Goal: Task Accomplishment & Management: Complete application form

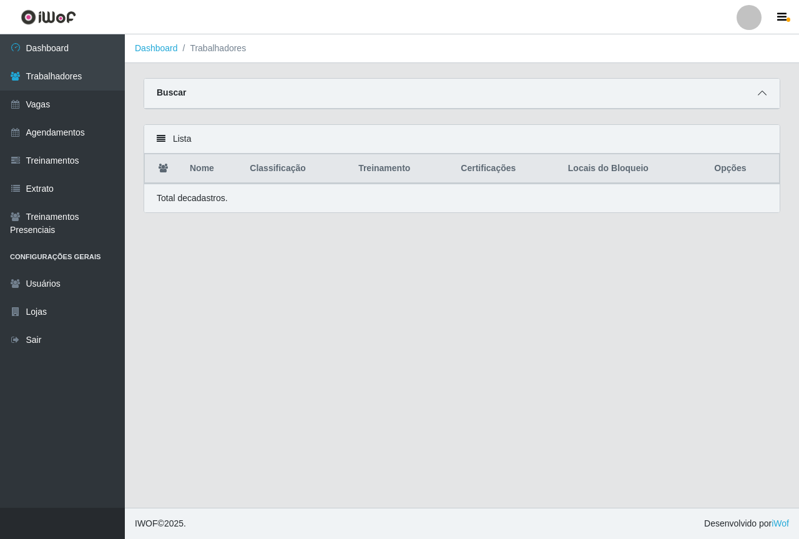
click at [768, 93] on span at bounding box center [762, 93] width 15 height 14
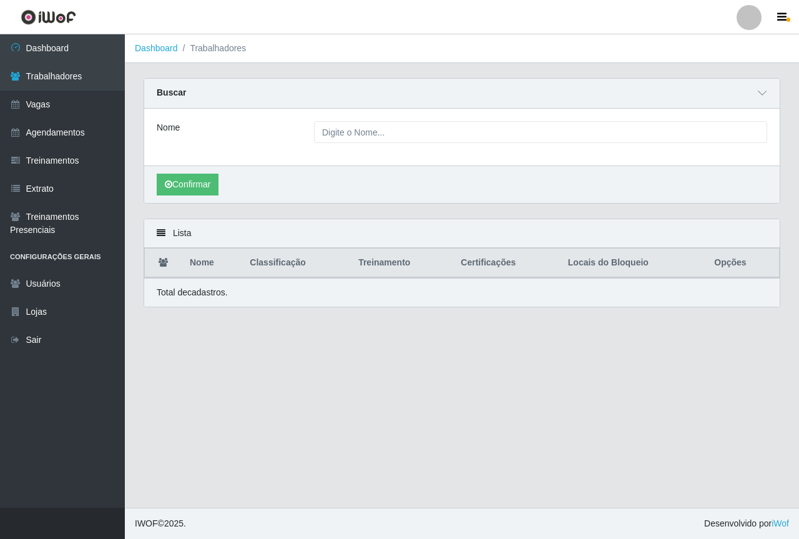
click at [398, 95] on div "Buscar" at bounding box center [461, 94] width 635 height 30
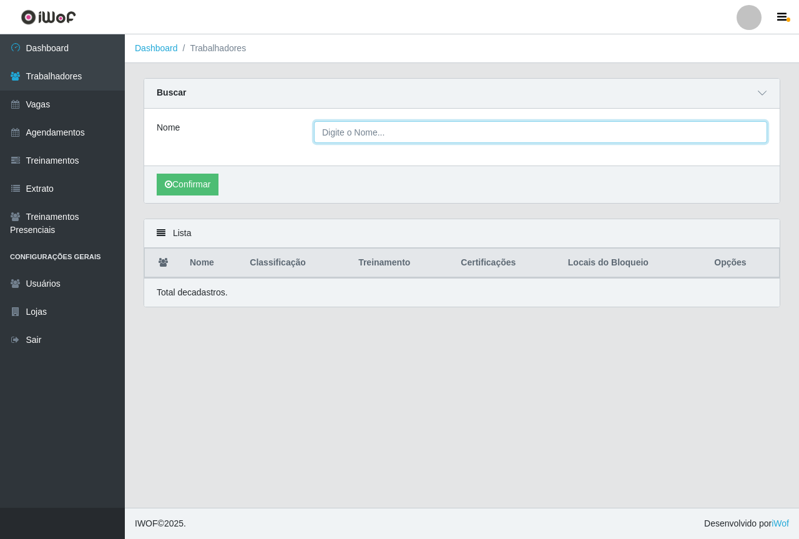
click at [384, 125] on input "Nome" at bounding box center [540, 132] width 453 height 22
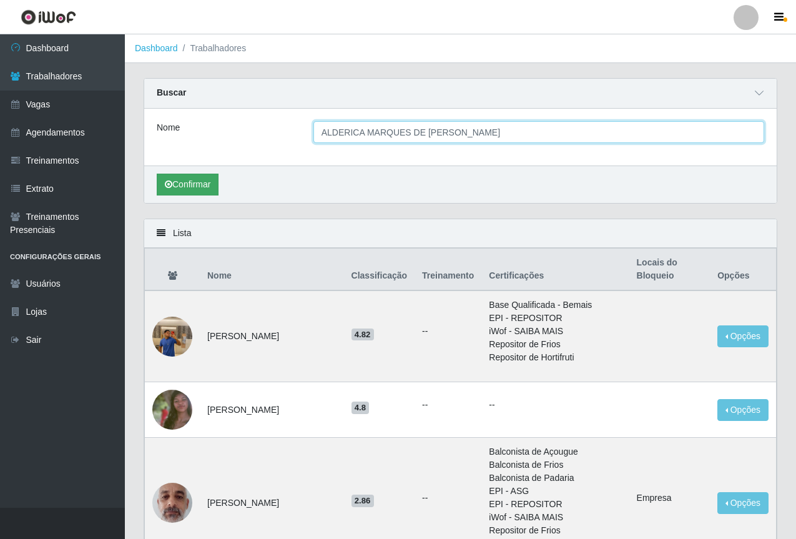
type input "ALDERICA MARQUES DE [PERSON_NAME]"
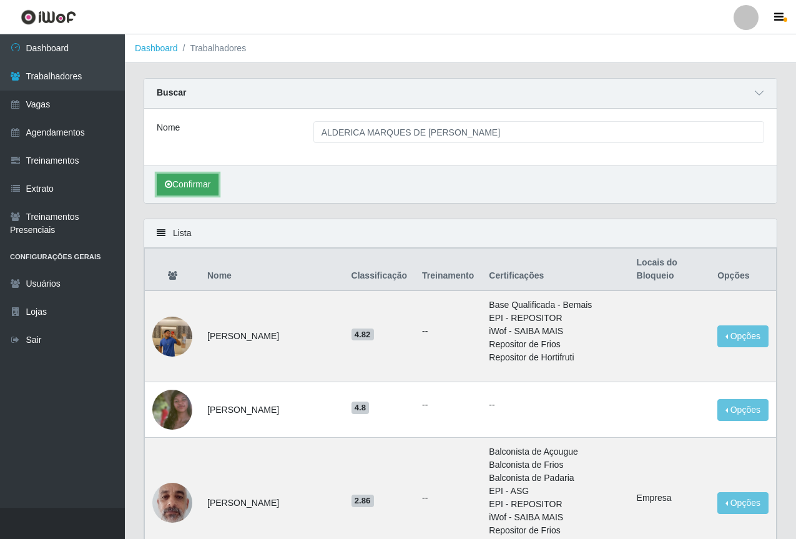
click at [203, 178] on button "Confirmar" at bounding box center [188, 185] width 62 height 22
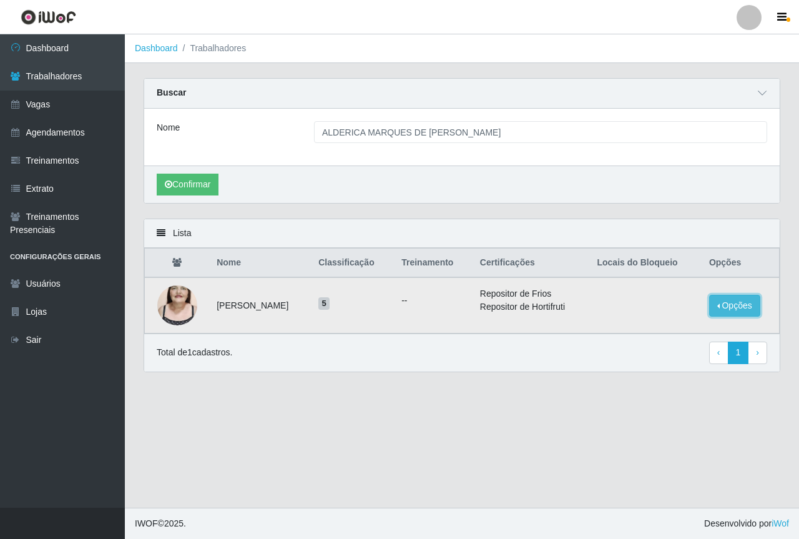
click at [757, 306] on button "Opções" at bounding box center [734, 306] width 51 height 22
click at [671, 289] on button "Bloquear - Empresa" at bounding box center [657, 291] width 100 height 26
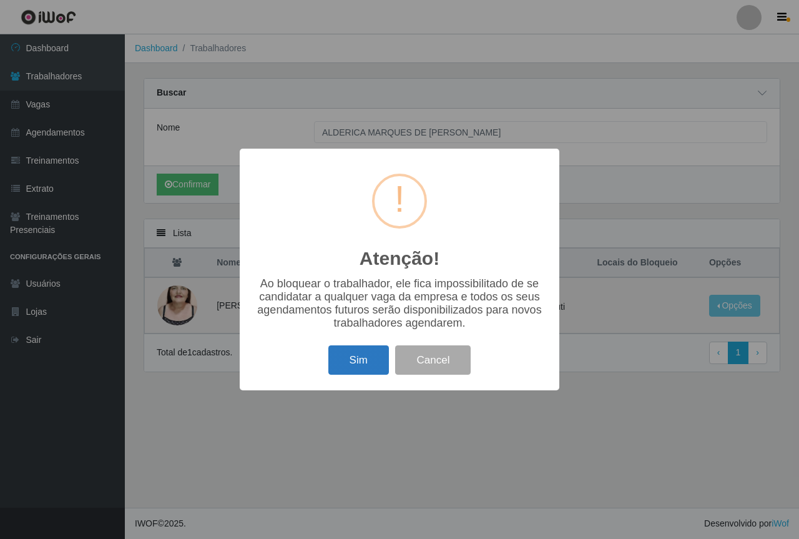
click at [353, 368] on button "Sim" at bounding box center [358, 359] width 61 height 29
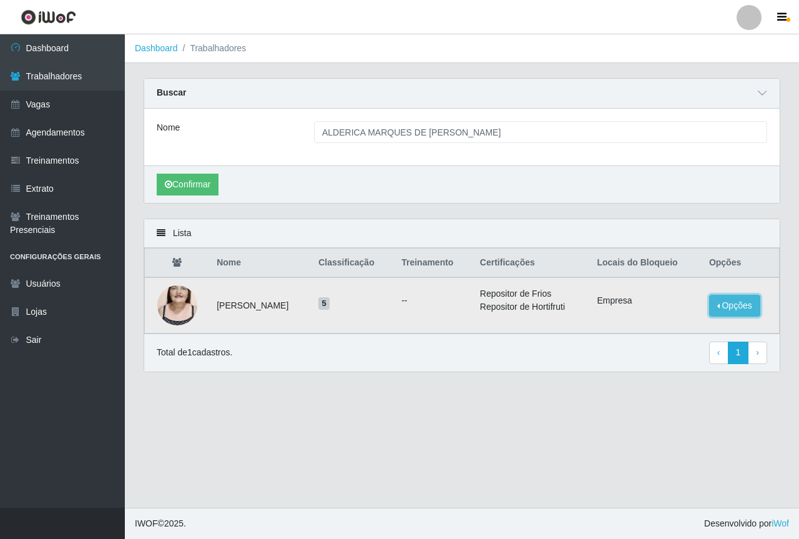
click at [740, 313] on button "Opções" at bounding box center [734, 306] width 51 height 22
click at [608, 369] on div "Total de 1 cadastros. ‹ Previous 1 › Next" at bounding box center [461, 352] width 635 height 38
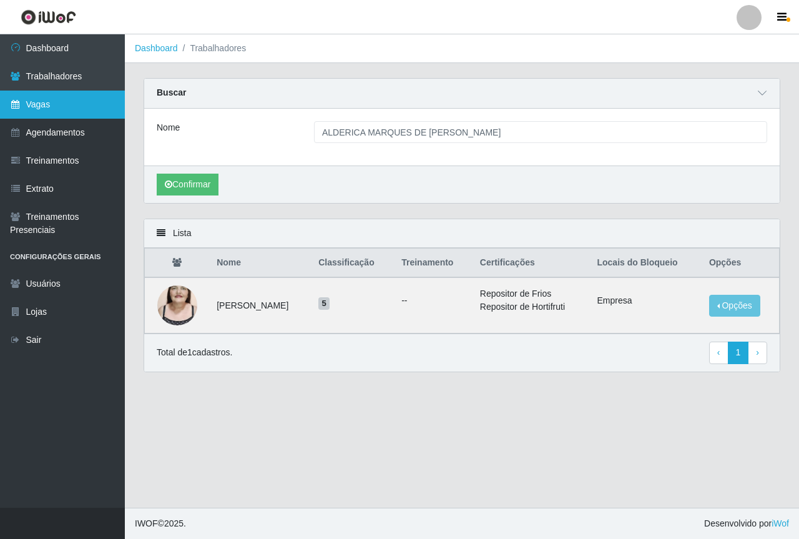
click at [44, 111] on link "Vagas" at bounding box center [62, 105] width 125 height 28
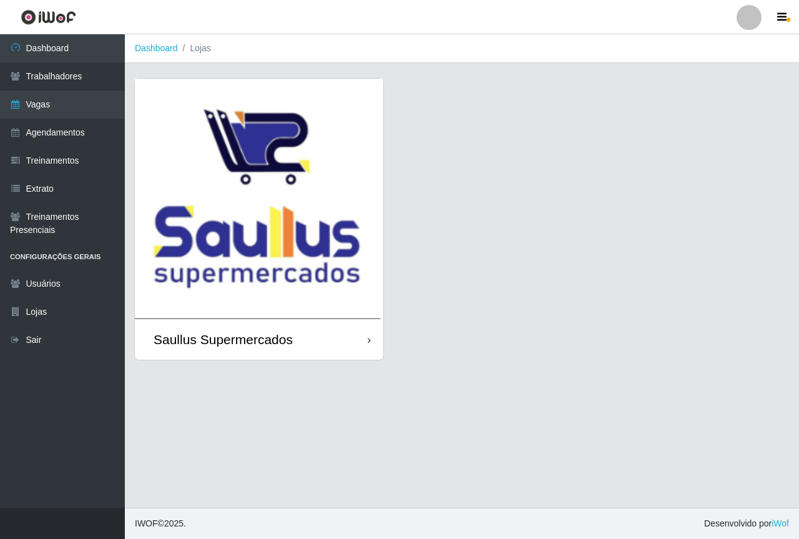
click at [258, 180] on img at bounding box center [259, 199] width 248 height 240
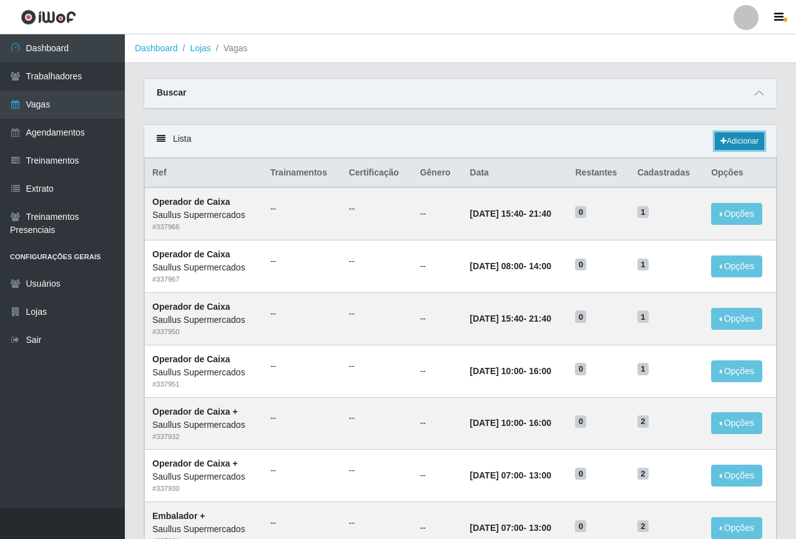
click at [731, 143] on link "Adicionar" at bounding box center [739, 140] width 49 height 17
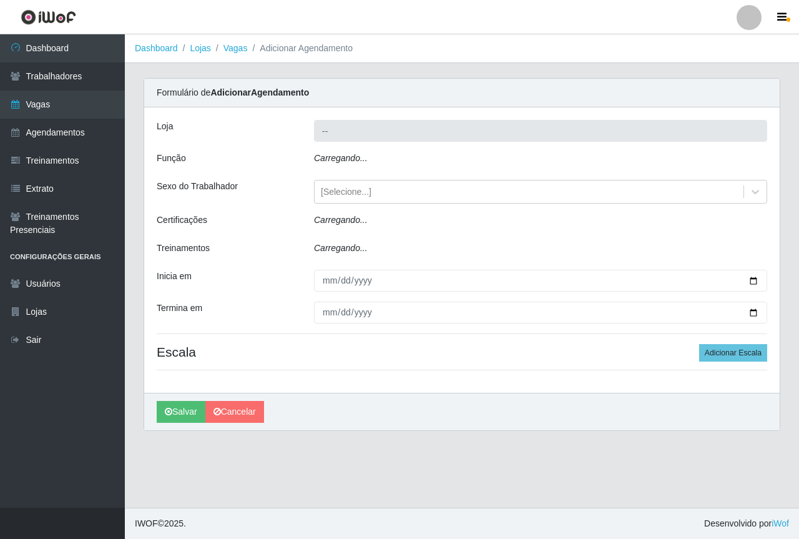
type input "Saullus Supermercados"
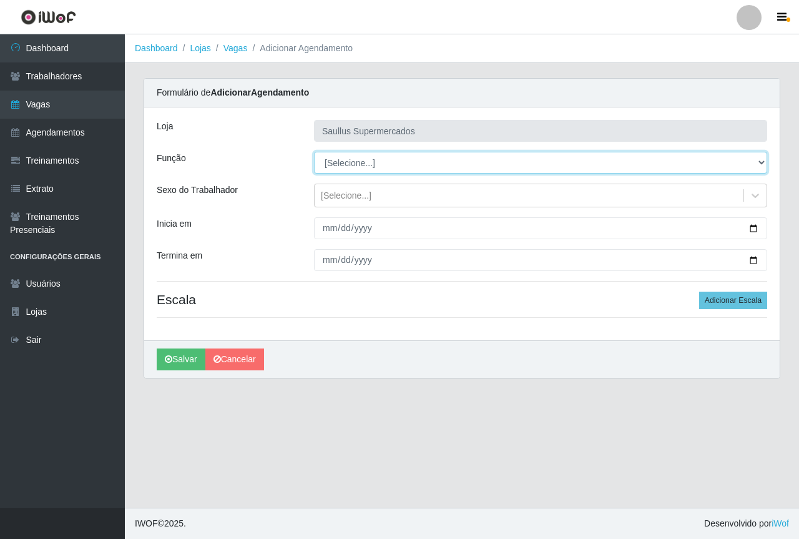
click at [341, 159] on select "[Selecione...] ASG ASG + ASG ++ Balconista de Açougue Balconista de Açougue + B…" at bounding box center [540, 163] width 453 height 22
select select "22"
click at [314, 152] on select "[Selecione...] ASG ASG + ASG ++ Balconista de Açougue Balconista de Açougue + B…" at bounding box center [540, 163] width 453 height 22
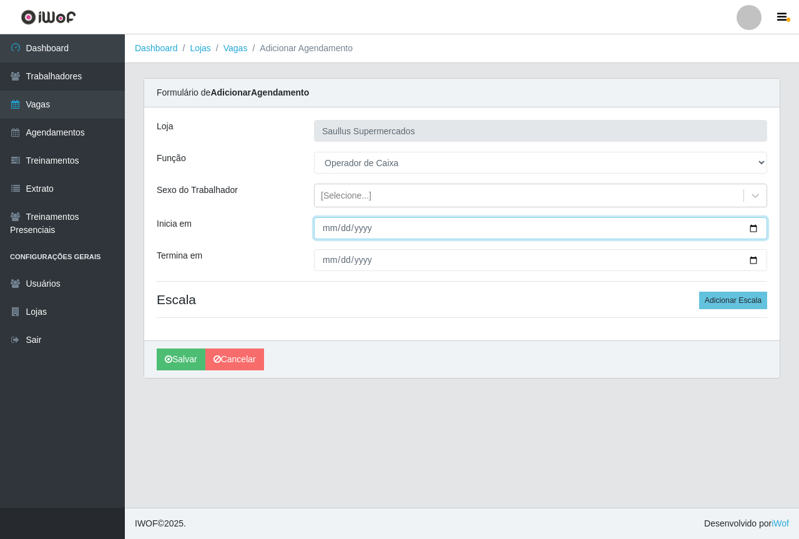
click at [331, 229] on input "Inicia em" at bounding box center [540, 228] width 453 height 22
type input "[DATE]"
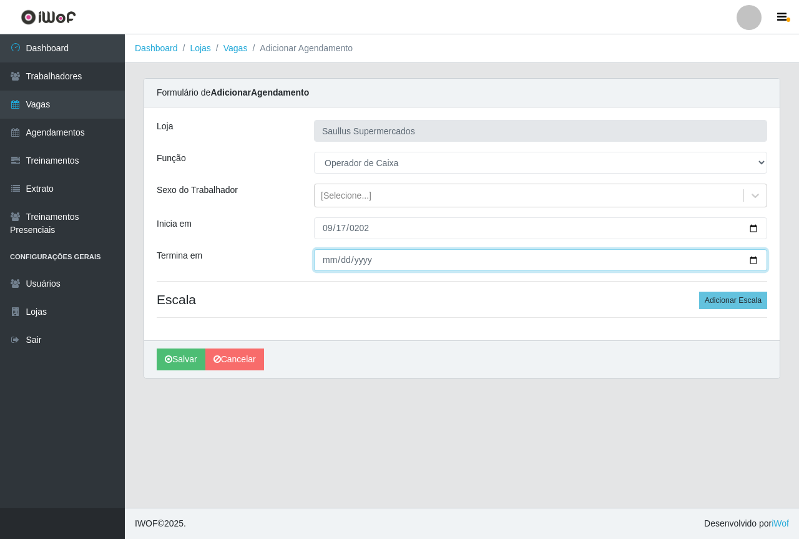
click at [331, 264] on input "Termina em" at bounding box center [540, 260] width 453 height 22
type input "[DATE]"
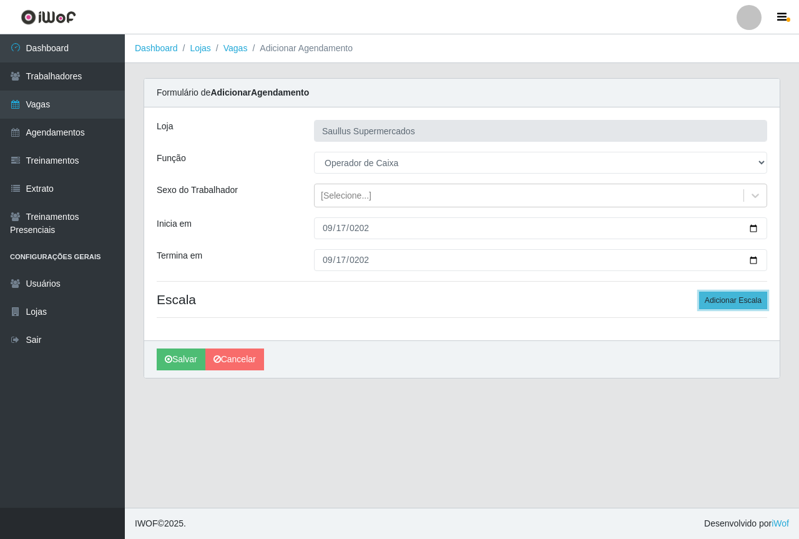
click at [709, 302] on button "Adicionar Escala" at bounding box center [733, 299] width 68 height 17
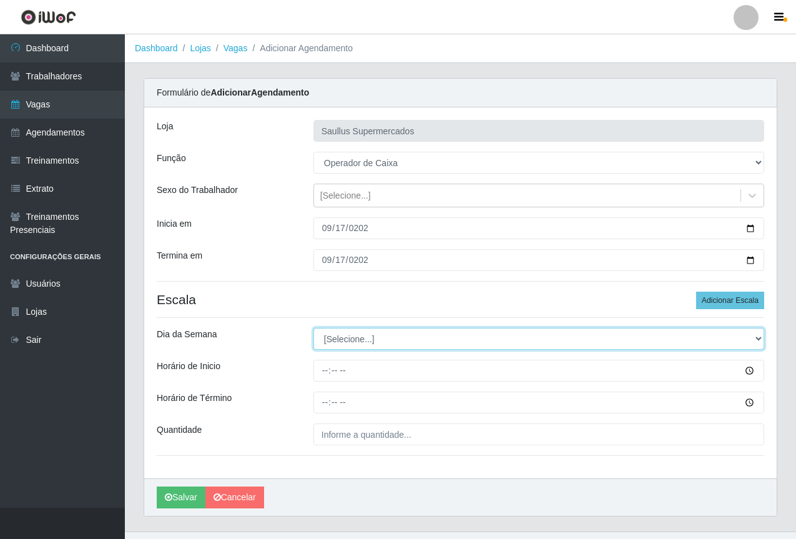
click at [396, 335] on select "[Selecione...] Segunda Terça Quarta Quinta Sexta Sábado Domingo" at bounding box center [538, 339] width 451 height 22
select select "3"
click at [313, 328] on select "[Selecione...] Segunda Terça Quarta Quinta Sexta Sábado Domingo" at bounding box center [538, 339] width 451 height 22
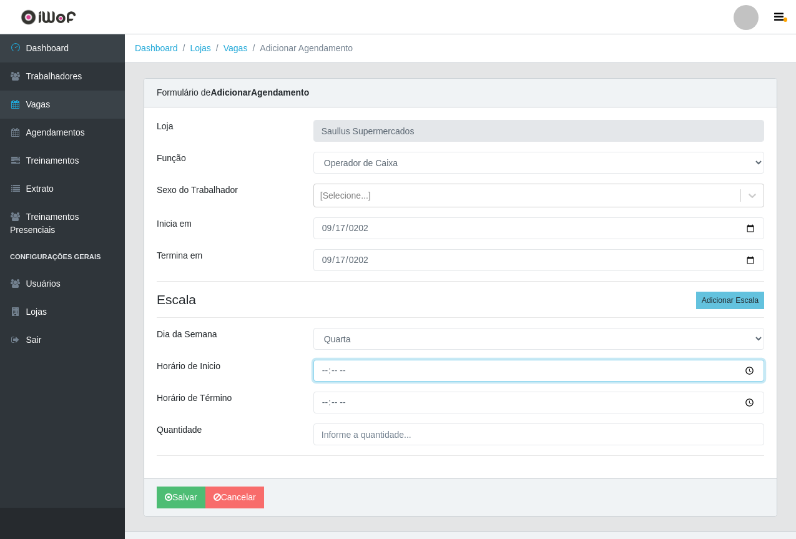
click at [323, 373] on input "Horário de Inicio" at bounding box center [538, 371] width 451 height 22
type input "08:00"
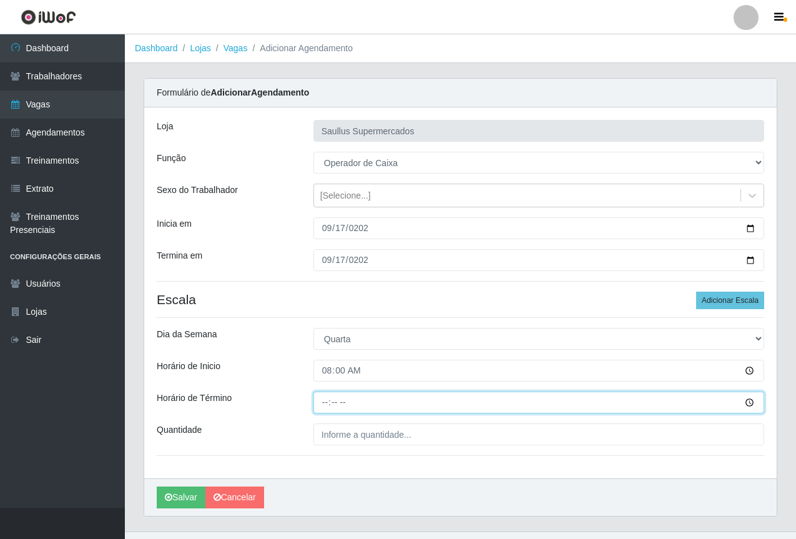
click at [330, 408] on input "Horário de Término" at bounding box center [538, 402] width 451 height 22
type input "14:00"
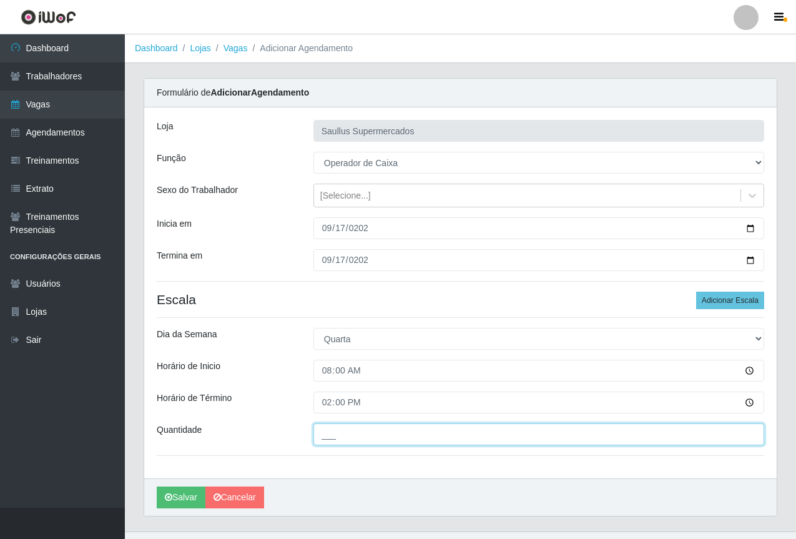
click at [342, 429] on input "___" at bounding box center [538, 434] width 451 height 22
type input "2__"
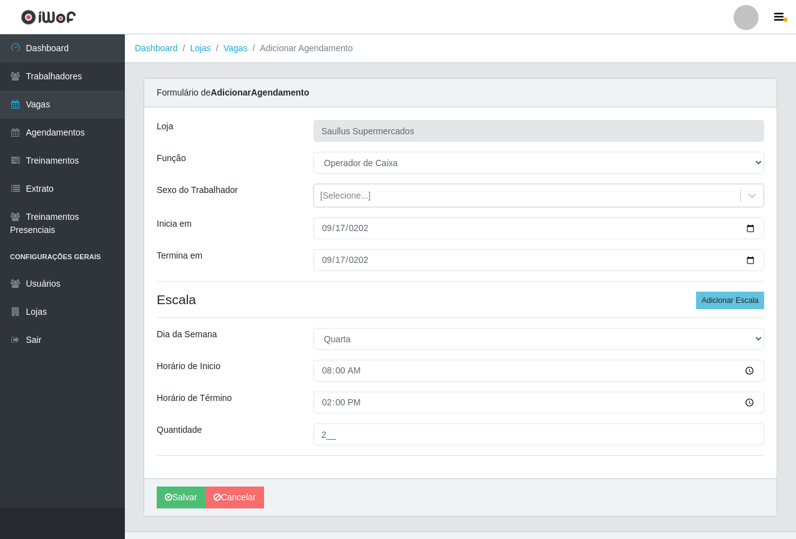
click at [581, 464] on div "[PERSON_NAME] Supermercados Função [Selecione...] ASG ASG + ASG ++ Balconista d…" at bounding box center [460, 292] width 632 height 371
click at [179, 497] on button "Salvar" at bounding box center [181, 497] width 49 height 22
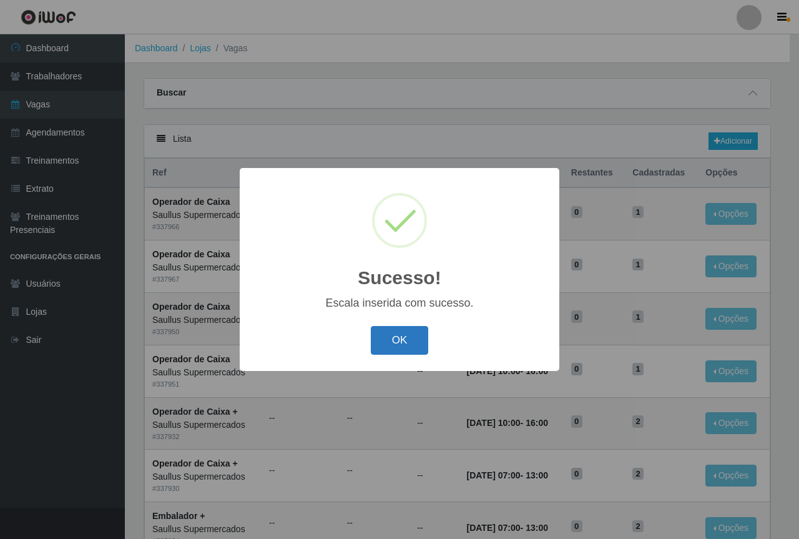
click at [390, 340] on button "OK" at bounding box center [400, 340] width 58 height 29
